Goal: Check status: Check status

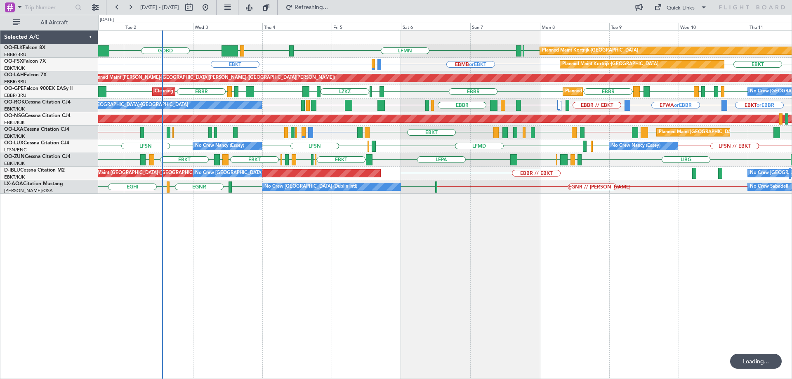
click at [215, 179] on div "LFMN [GEOGRAPHIC_DATA] LIML GOBD EBKT [GEOGRAPHIC_DATA] Planned Maint [GEOGRAPH…" at bounding box center [445, 112] width 694 height 163
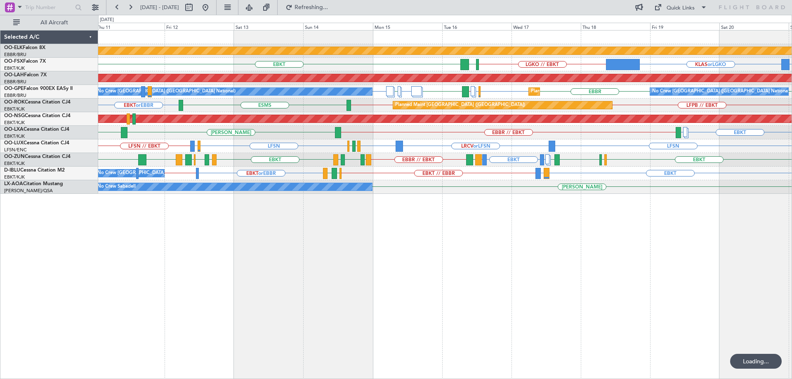
click at [655, 148] on div "Planned Maint Kortrijk-[GEOGRAPHIC_DATA] KLAS or LGKO LGKO // EBKT KCMI or LGKO…" at bounding box center [445, 112] width 694 height 163
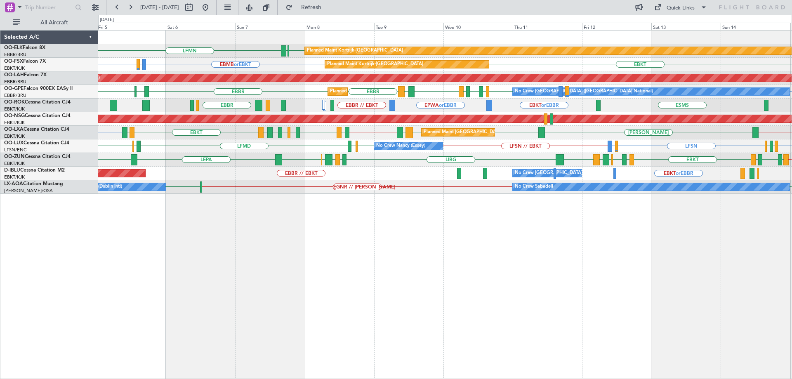
click at [366, 133] on div "EBKT [GEOGRAPHIC_DATA] LFMN Planned Maint [GEOGRAPHIC_DATA]-[GEOGRAPHIC_DATA] E…" at bounding box center [445, 112] width 694 height 163
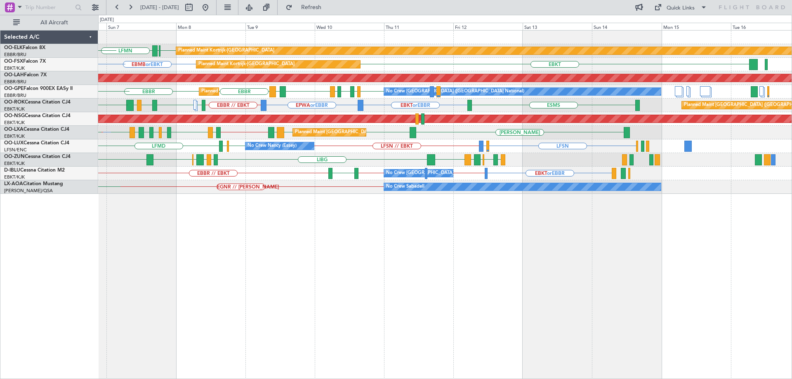
click at [290, 162] on div "EBKT [GEOGRAPHIC_DATA] LFMN Planned Maint [GEOGRAPHIC_DATA]-[GEOGRAPHIC_DATA] […" at bounding box center [445, 112] width 694 height 163
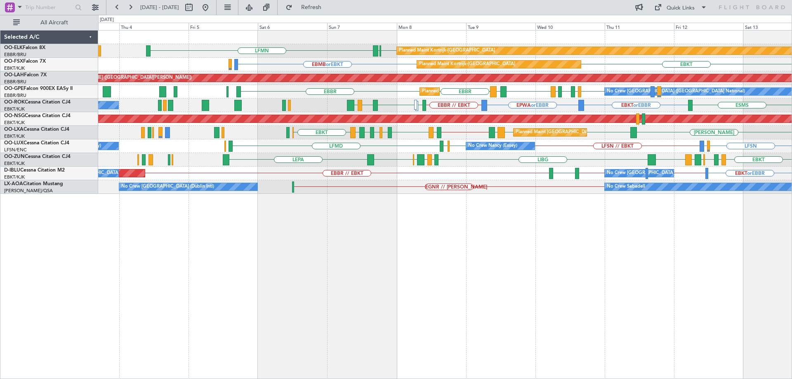
click at [639, 153] on div "Planned Maint Kortrijk-[GEOGRAPHIC_DATA] EBKT [GEOGRAPHIC_DATA] LFMN Planned Ma…" at bounding box center [445, 112] width 694 height 163
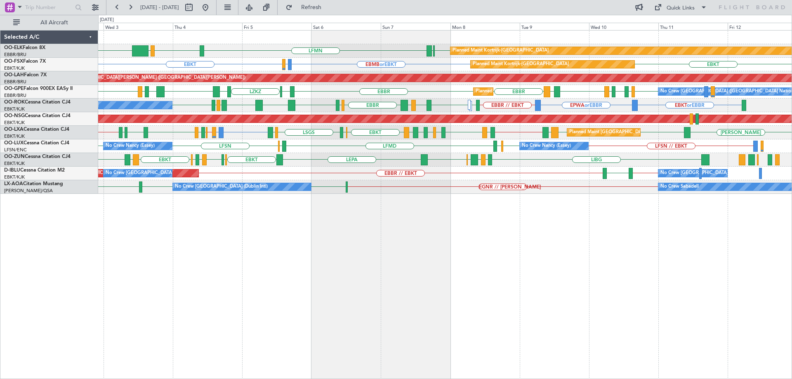
click at [462, 166] on div "LIML EBLG EBKT LIRA EBKT LIBG LGMK LIBG EBCI EBKT LEPA EBKT LFPB EDDL LEBB EBKT" at bounding box center [445, 160] width 694 height 14
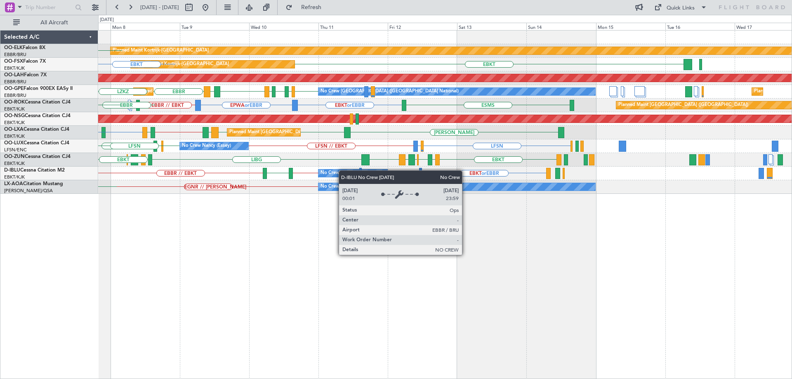
click at [341, 171] on div "EBKT Planned Maint [GEOGRAPHIC_DATA]-[GEOGRAPHIC_DATA] [GEOGRAPHIC_DATA] LFMN E…" at bounding box center [445, 112] width 694 height 163
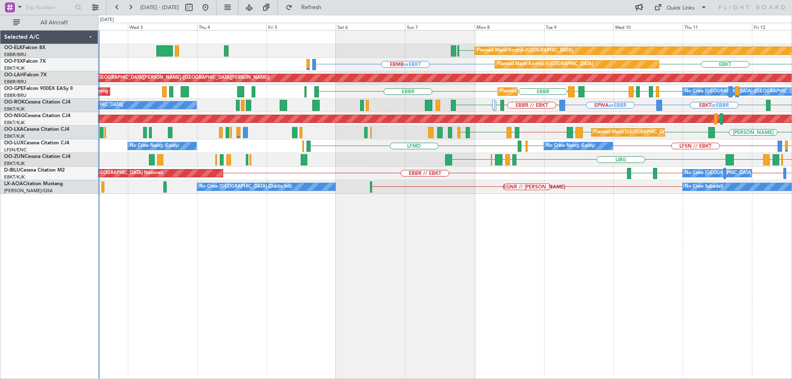
click at [576, 168] on div "Planned Maint Kortrijk-[GEOGRAPHIC_DATA] EBKT Planned Maint [GEOGRAPHIC_DATA]-[…" at bounding box center [445, 112] width 694 height 163
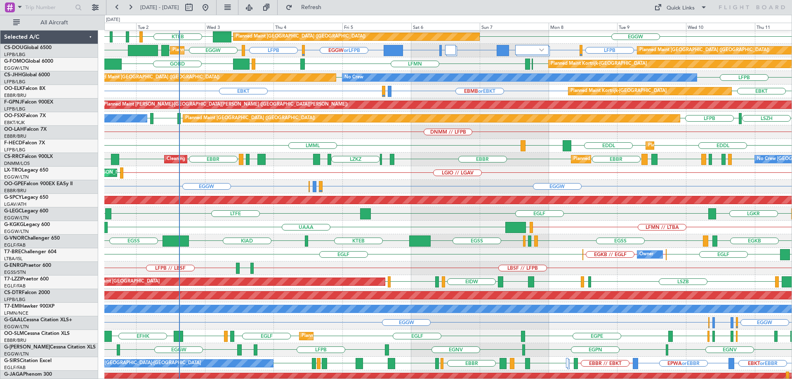
scroll to position [28, 0]
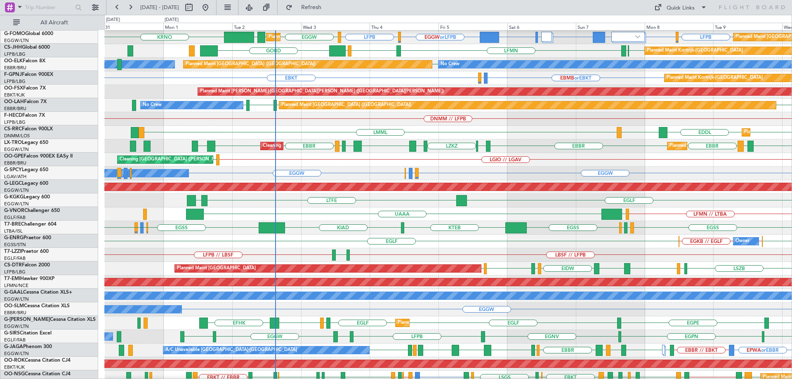
click at [309, 232] on div "EGSS EGAC EGBB EGSS KTEB KIAD KBGR // CYYR EGSS LSMP EGKB" at bounding box center [447, 228] width 687 height 14
